Goal: Information Seeking & Learning: Learn about a topic

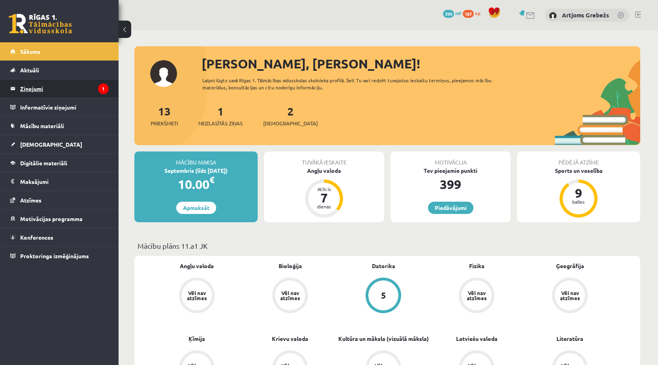
click at [103, 80] on legend "Ziņojumi 1" at bounding box center [64, 88] width 88 height 18
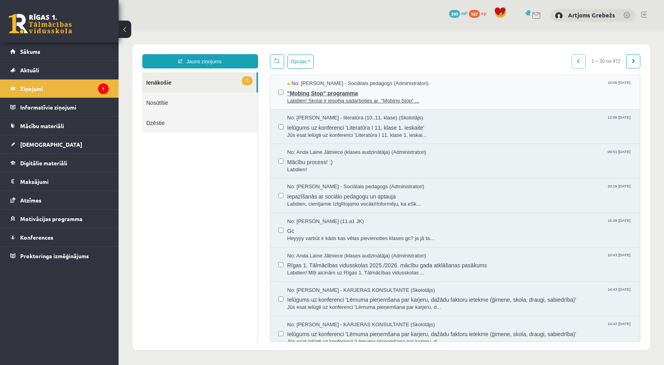
click at [379, 88] on span ""Mobing Stop" programma" at bounding box center [459, 92] width 345 height 10
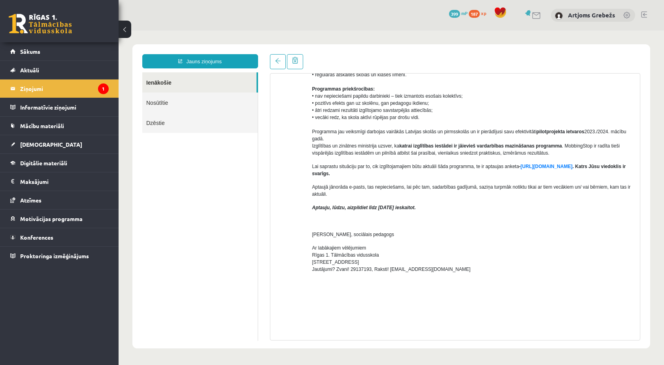
scroll to position [158, 0]
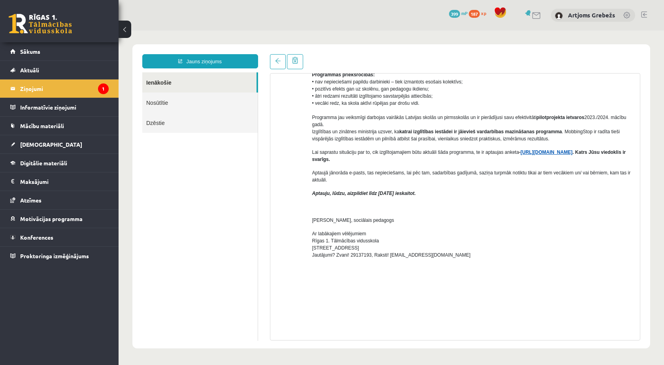
click at [557, 150] on link "[URL][DOMAIN_NAME]" at bounding box center [546, 152] width 52 height 6
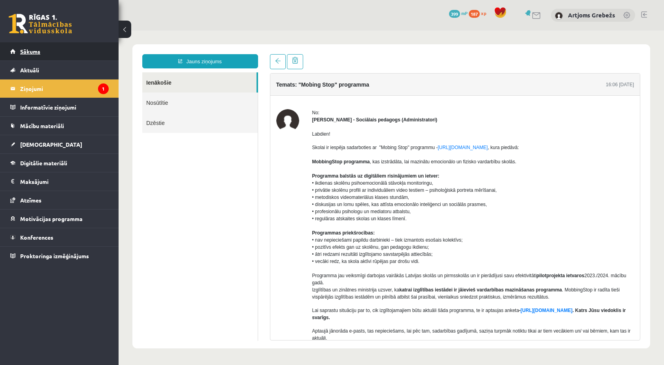
scroll to position [0, 0]
click at [47, 45] on link "Sākums" at bounding box center [59, 51] width 98 height 18
